Goal: Task Accomplishment & Management: Manage account settings

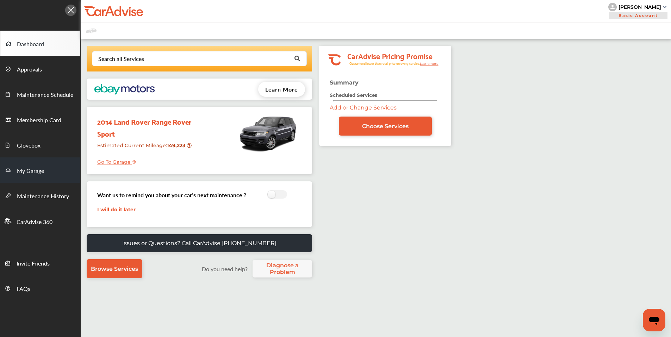
click at [35, 173] on span "My Garage" at bounding box center [30, 171] width 27 height 9
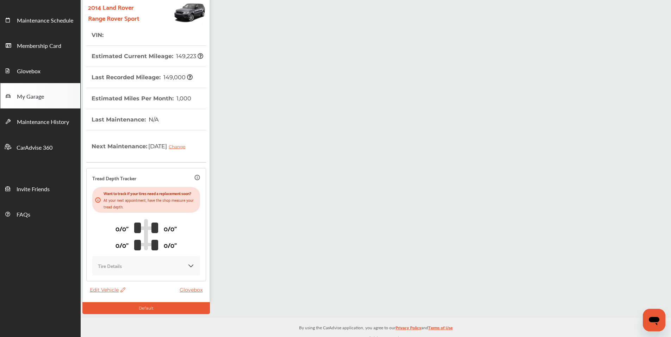
scroll to position [81, 0]
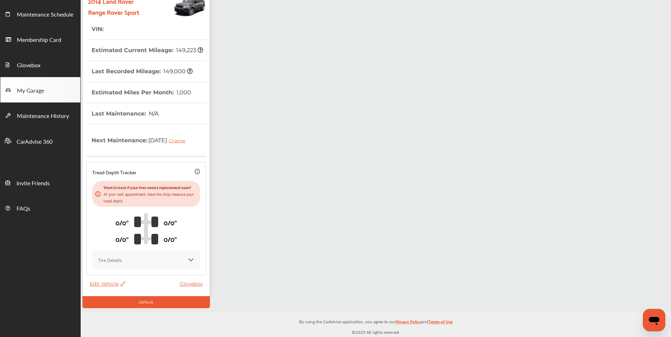
click at [106, 285] on span "Edit Vehicle" at bounding box center [108, 284] width 36 height 6
click at [126, 290] on div "Edit" at bounding box center [137, 292] width 63 height 11
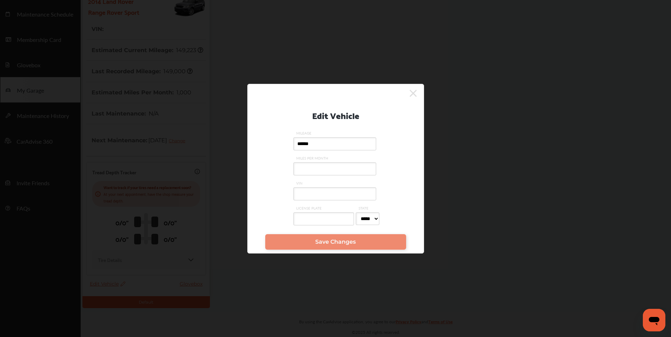
click at [323, 196] on input "VIN" at bounding box center [334, 193] width 83 height 13
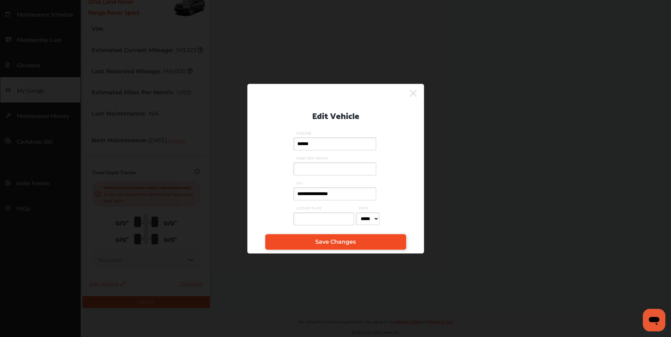
type input "**********"
click at [311, 240] on link "Save Changes" at bounding box center [335, 242] width 141 height 16
